Goal: Task Accomplishment & Management: Use online tool/utility

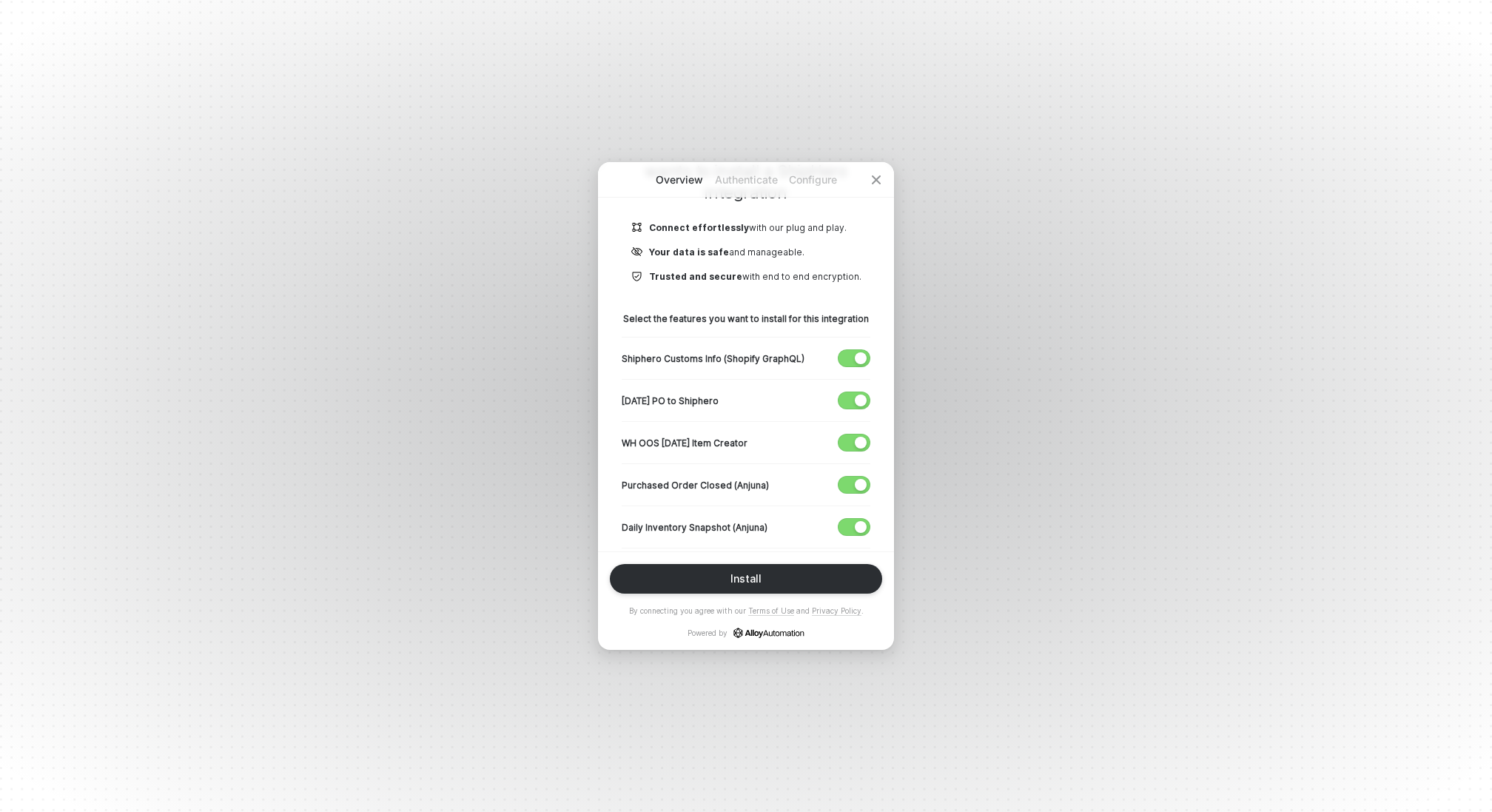
scroll to position [166, 0]
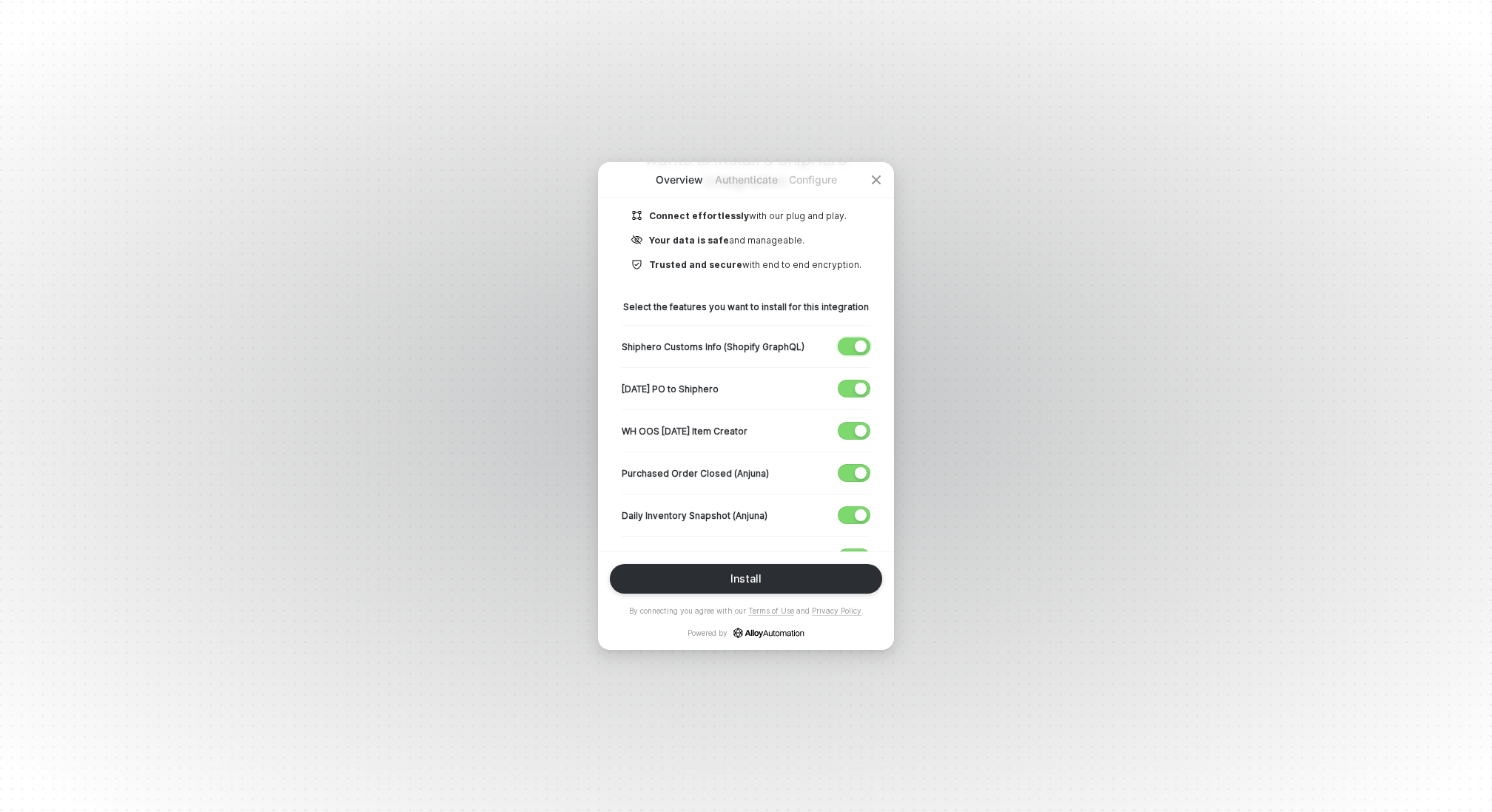
click at [859, 347] on div "button" at bounding box center [861, 346] width 12 height 12
click at [851, 389] on span "button" at bounding box center [851, 389] width 25 height 17
click at [849, 431] on span "button" at bounding box center [851, 431] width 25 height 17
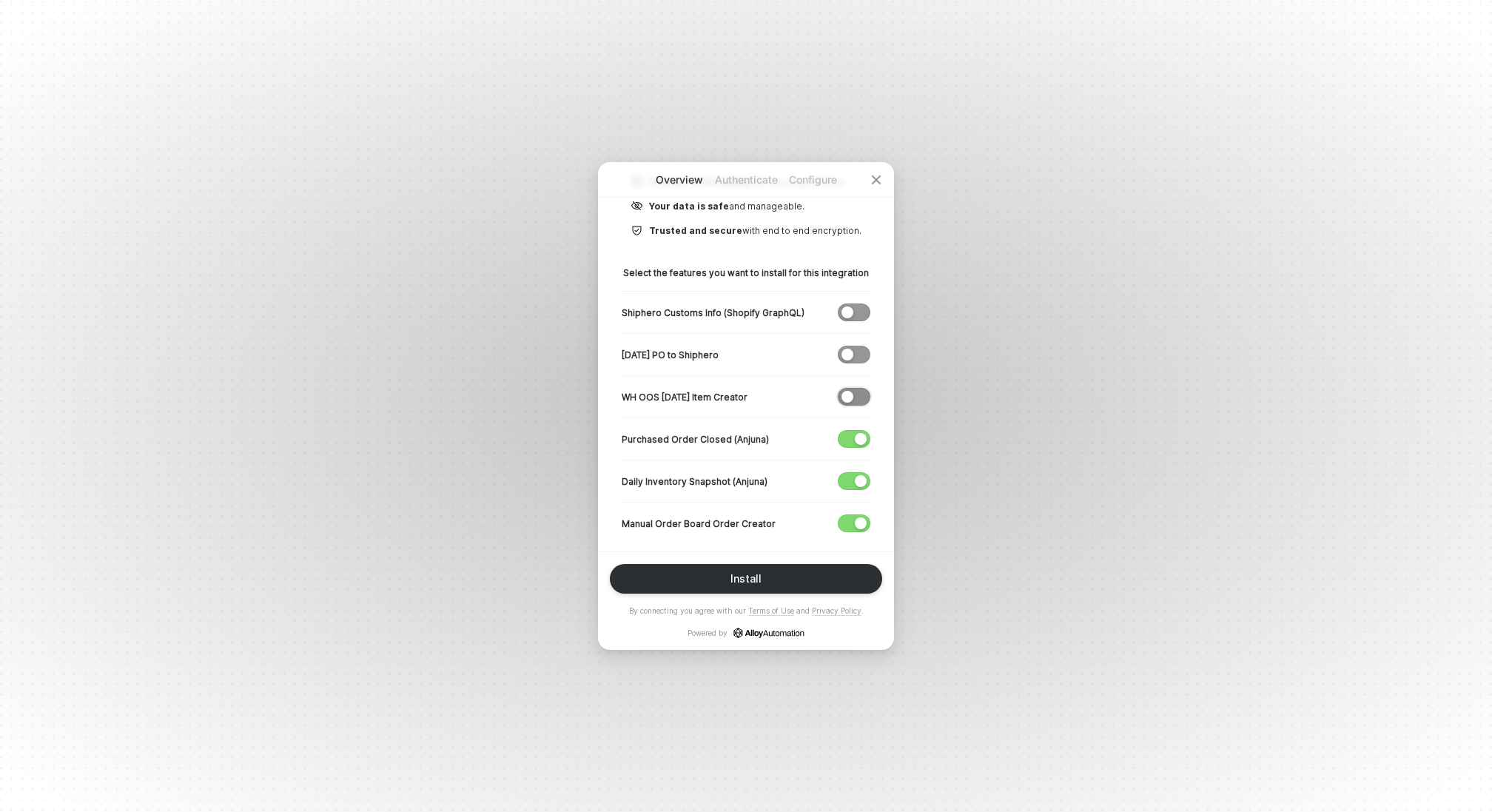
scroll to position [208, 0]
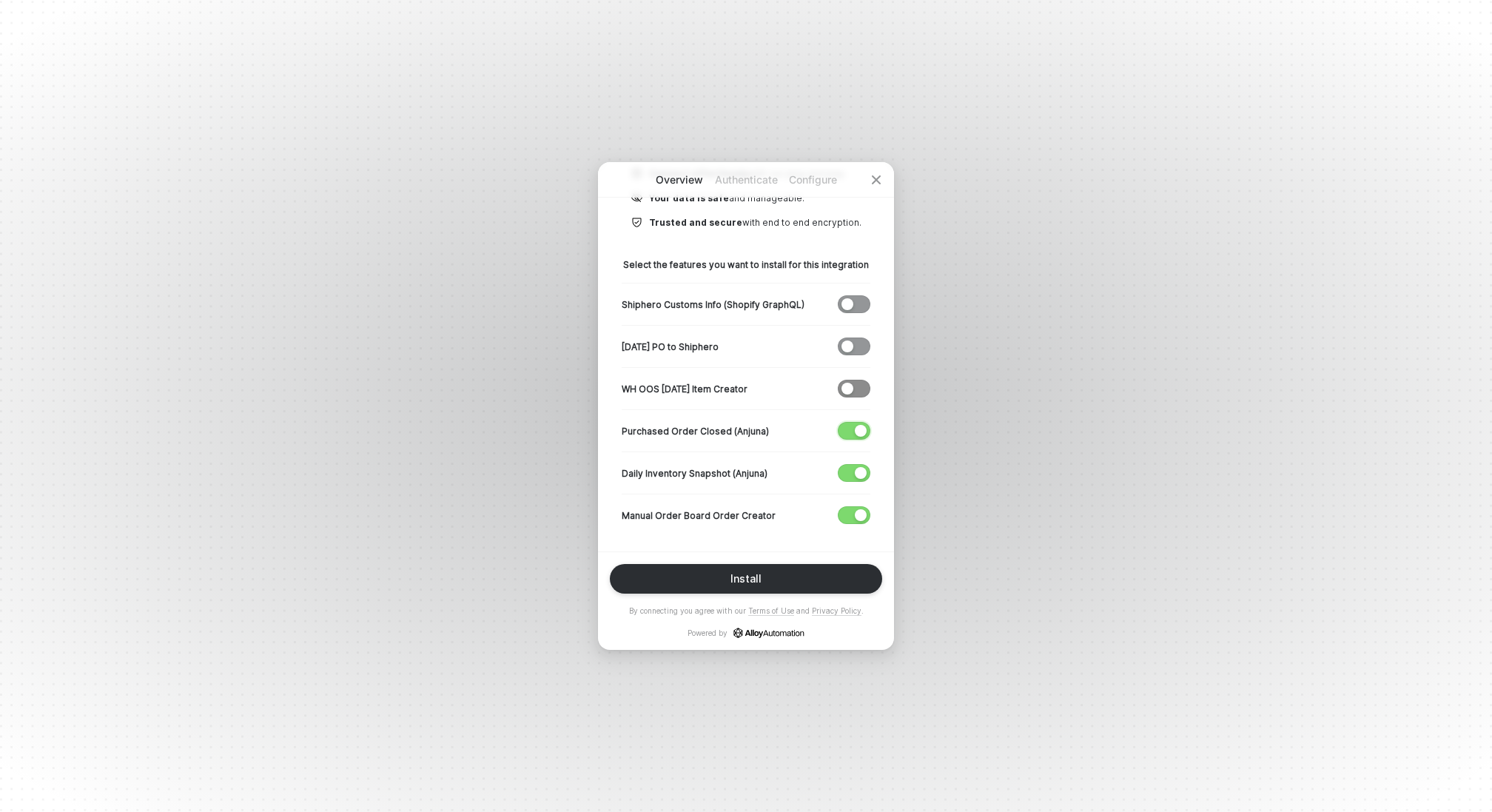
click at [849, 431] on span "button" at bounding box center [851, 431] width 25 height 17
click at [857, 469] on div "button" at bounding box center [861, 473] width 12 height 12
click at [749, 583] on div "Install" at bounding box center [746, 578] width 31 height 12
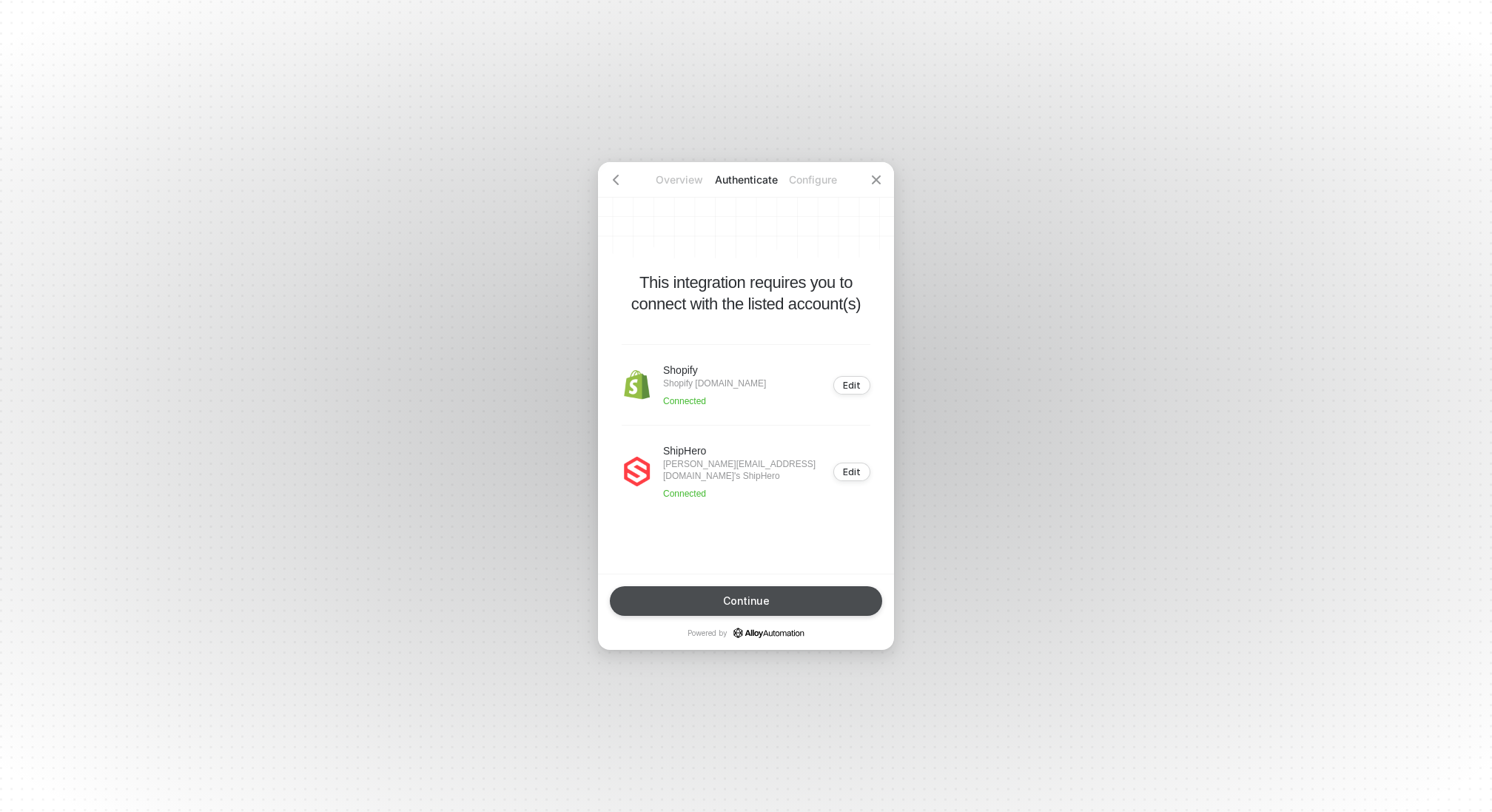
click at [718, 589] on button "Continue" at bounding box center [746, 601] width 272 height 30
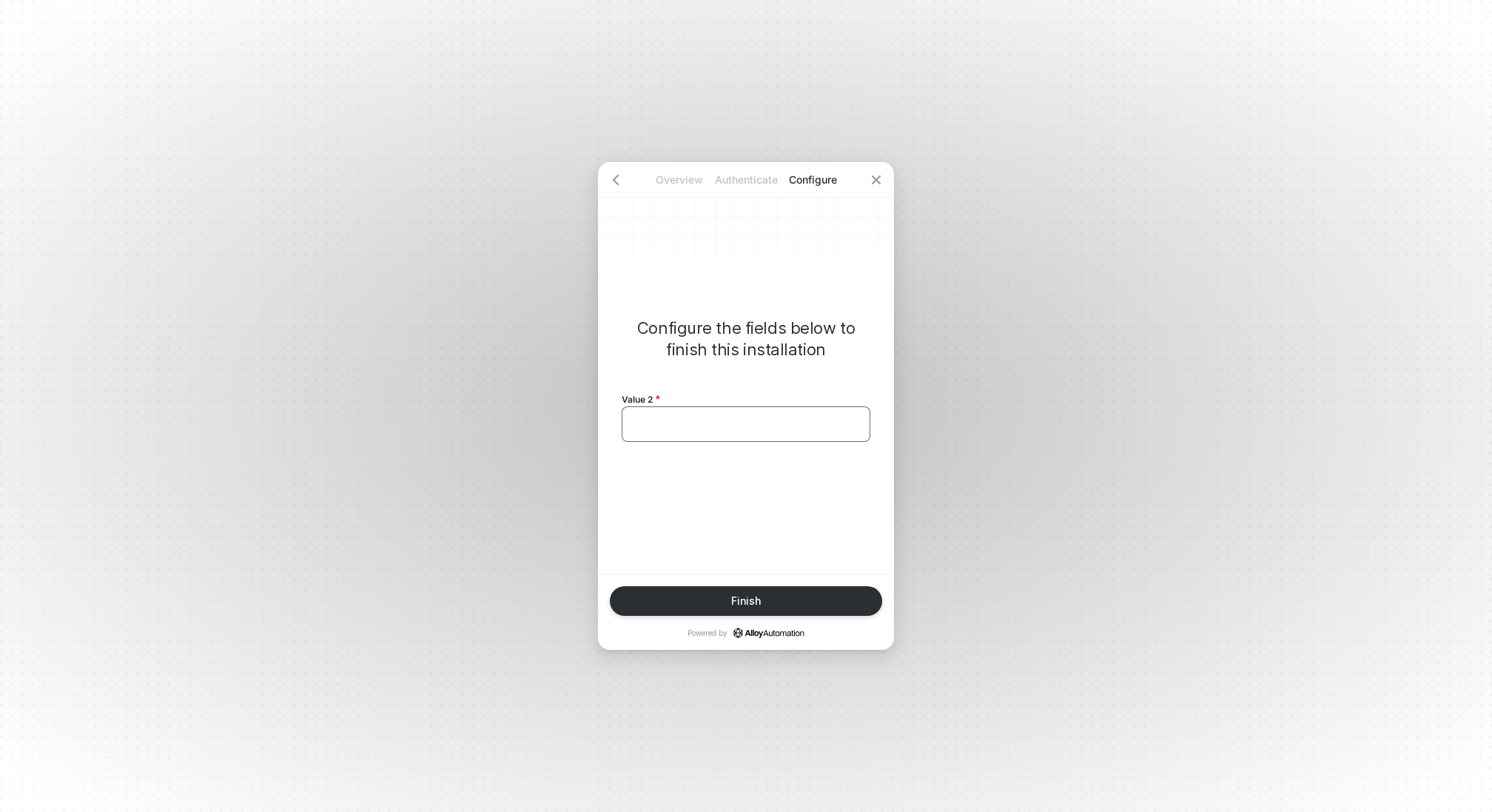
click at [715, 434] on div "﻿" at bounding box center [745, 423] width 248 height 35
click at [734, 600] on div "Finish" at bounding box center [746, 601] width 30 height 12
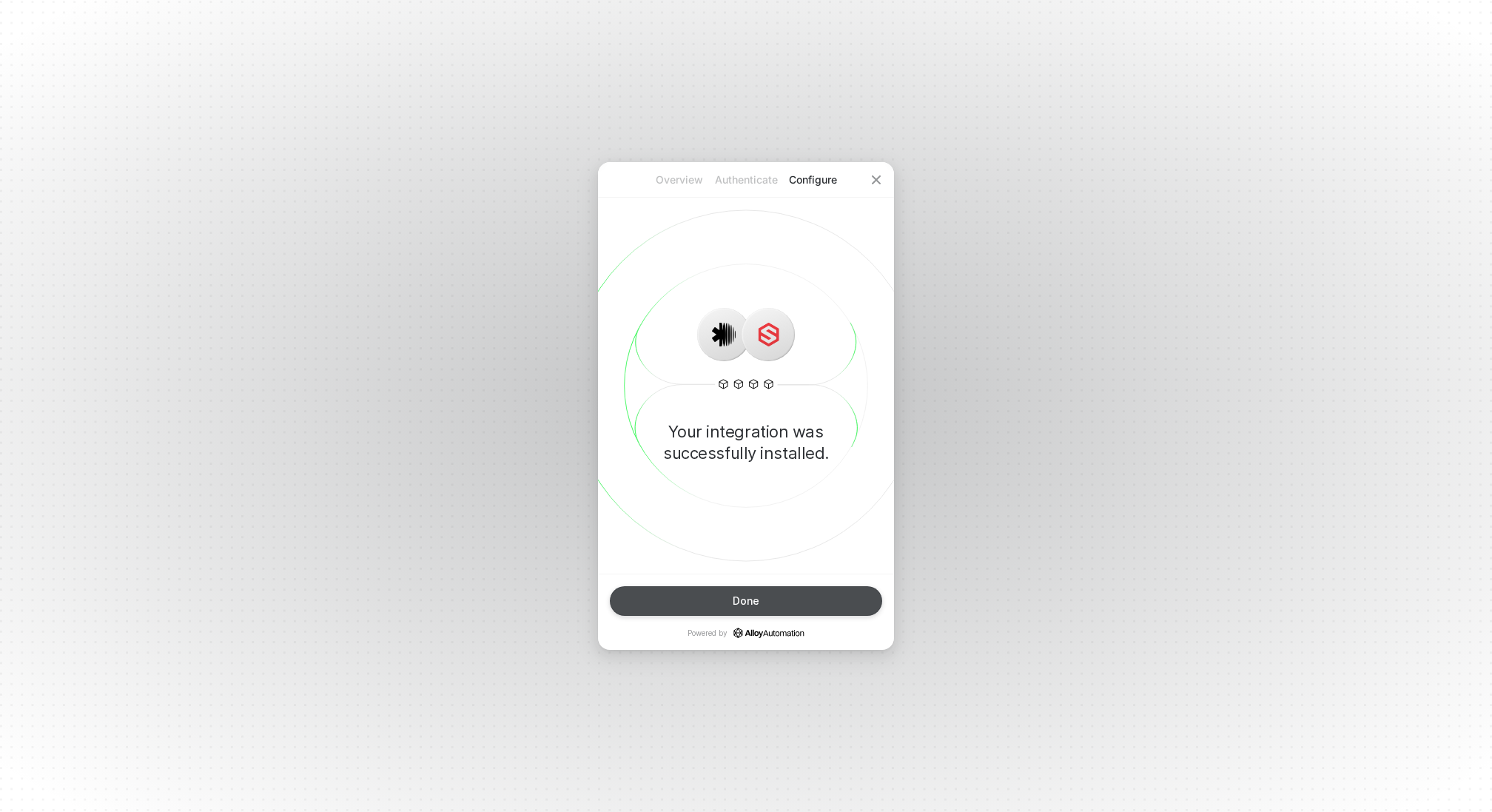
click at [736, 595] on div "Done" at bounding box center [746, 601] width 26 height 12
click at [752, 595] on div "Done" at bounding box center [746, 601] width 26 height 12
